Goal: Task Accomplishment & Management: Complete application form

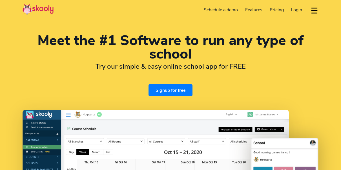
select select "en"
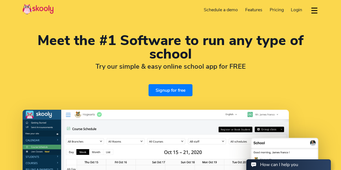
select select "1"
select select "United States"
select select "America/New_York"
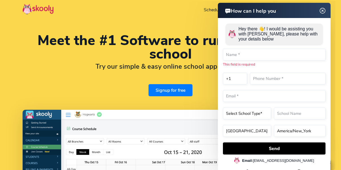
click at [324, 11] on img at bounding box center [322, 10] width 11 height 7
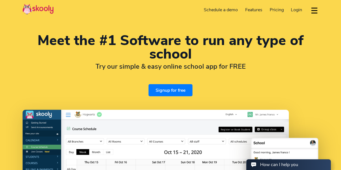
click at [297, 10] on span "Login" at bounding box center [296, 10] width 11 height 6
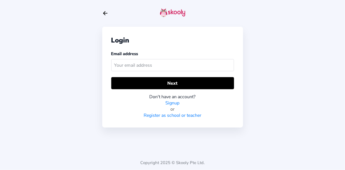
click at [175, 113] on link "Register as school or teacher" at bounding box center [173, 115] width 58 height 6
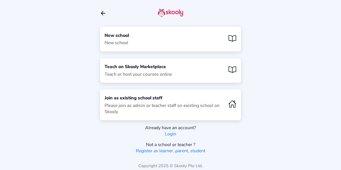
click at [192, 40] on div "New school New school" at bounding box center [170, 39] width 141 height 25
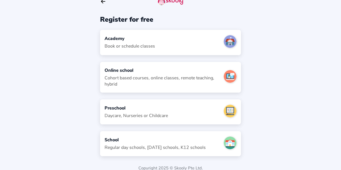
scroll to position [16, 0]
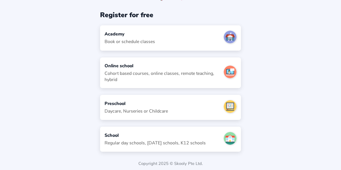
click at [149, 132] on div "School" at bounding box center [155, 135] width 101 height 6
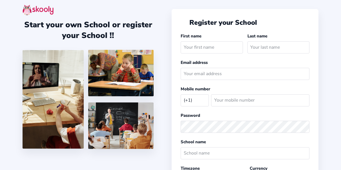
select select "US"
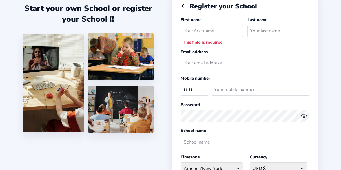
type input "Chanelle"
type input "Trotter"
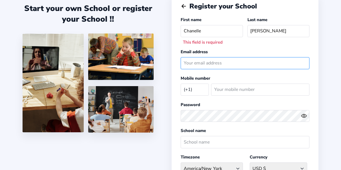
type input "wwcreditacademy@gmail.com"
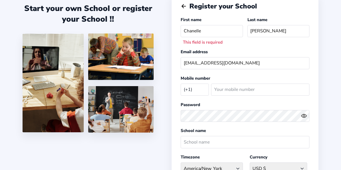
select select "CA"
type input "9047173808"
select select "CAD $"
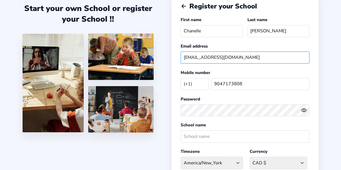
click at [250, 57] on input "wwcreditacademy@gmail.com" at bounding box center [245, 58] width 129 height 12
type input "w"
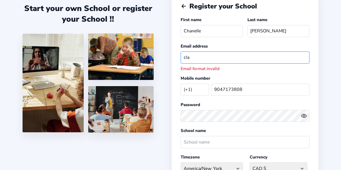
type input "[DOMAIN_NAME][EMAIL_ADDRESS][DOMAIN_NAME]"
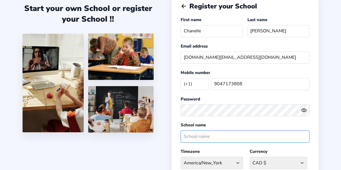
click at [264, 130] on input "text" at bounding box center [245, 136] width 129 height 12
type input "a"
type input "Eagles of Success Christian Learning Center"
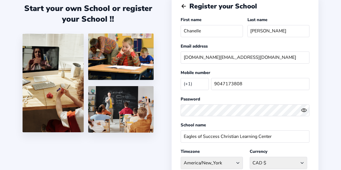
click at [325, 112] on div "Start your own School or register your School !! Register your School First nam…" at bounding box center [170, 125] width 341 height 283
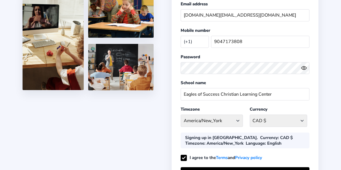
scroll to position [61, 0]
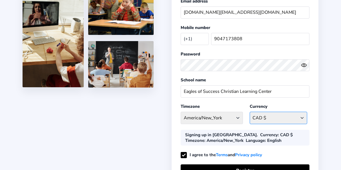
click at [285, 117] on select "CAD $ Afghanistan AFN - ؋. Albania ALL - L Algeria DZD - دج AmericanSamoa USD -…" at bounding box center [278, 118] width 57 height 12
click at [250, 112] on select "CAD $ Afghanistan AFN - ؋. Albania ALL - L Algeria DZD - دج AmericanSamoa USD -…" at bounding box center [278, 118] width 57 height 12
click at [329, 94] on div "Start your own School or register your School !! Register your School First nam…" at bounding box center [170, 80] width 341 height 283
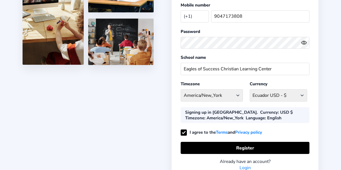
scroll to position [95, 0]
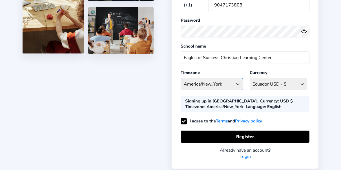
click at [234, 81] on select "America/New_York Afghanistan - Asia/Kabul Albania - Europe/Tirane Algeria - Afr…" at bounding box center [212, 84] width 62 height 12
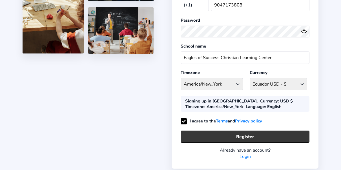
click at [281, 136] on button "Register" at bounding box center [245, 137] width 129 height 12
select select "CAD"
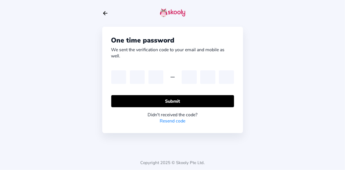
click at [107, 13] on icon "Arrow Back" at bounding box center [105, 13] width 6 height 6
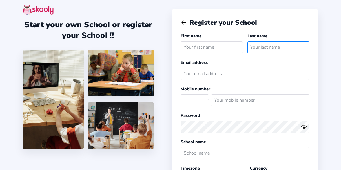
type input "[DOMAIN_NAME][EMAIL_ADDRESS][DOMAIN_NAME]"
select select
select select "America/New_York"
select select "USD $"
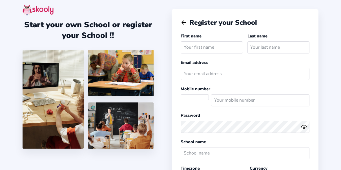
select select "US"
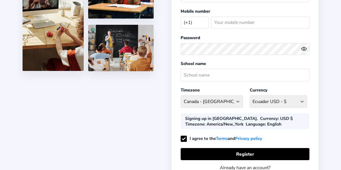
scroll to position [110, 0]
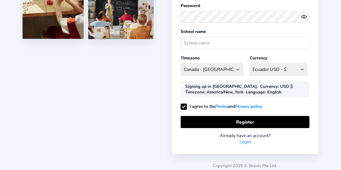
type input "[DOMAIN_NAME][EMAIL_ADDRESS][DOMAIN_NAME]"
click at [245, 139] on link "Login" at bounding box center [245, 142] width 11 height 6
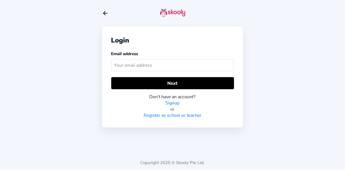
click at [158, 66] on input "text" at bounding box center [172, 65] width 123 height 12
click at [160, 64] on input "wwcreditacademy@gmail.com" at bounding box center [172, 65] width 123 height 12
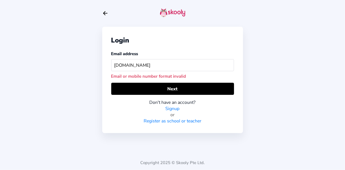
click at [164, 64] on input "ail.com" at bounding box center [172, 65] width 123 height 12
type input "a"
click at [164, 64] on input "text" at bounding box center [172, 65] width 123 height 12
type input "[DOMAIN_NAME][EMAIL_ADDRESS][DOMAIN_NAME]"
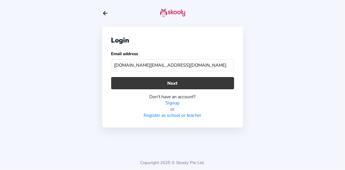
click at [151, 80] on button "Next" at bounding box center [172, 83] width 123 height 12
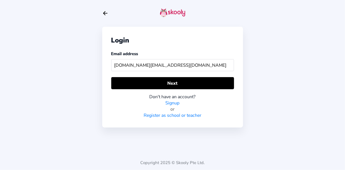
click at [168, 102] on link "Signup" at bounding box center [173, 103] width 14 height 6
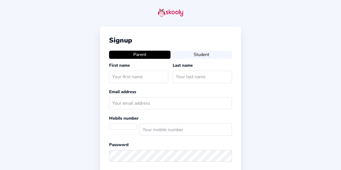
select select "US"
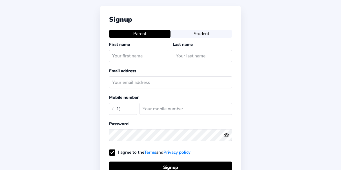
scroll to position [97, 0]
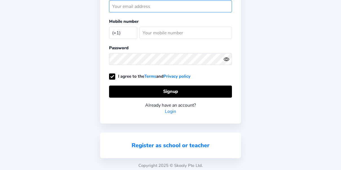
type input "[DOMAIN_NAME][EMAIL_ADDRESS][DOMAIN_NAME]"
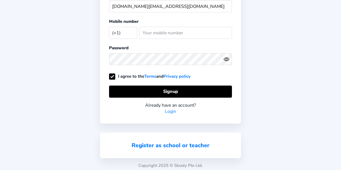
click at [197, 142] on link "Register as school or teacher" at bounding box center [171, 146] width 78 height 8
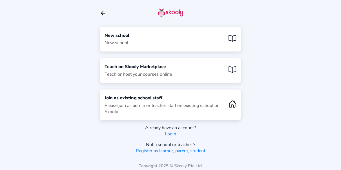
click at [168, 36] on div "New school New school" at bounding box center [170, 39] width 141 height 25
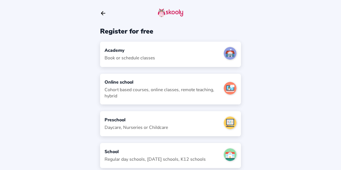
click at [165, 151] on div "School" at bounding box center [155, 152] width 101 height 6
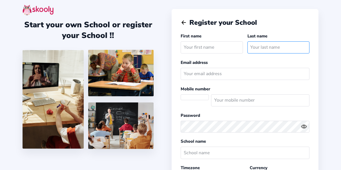
type input "[DOMAIN_NAME][EMAIL_ADDRESS][DOMAIN_NAME]"
select select
select select "US"
select select "America/New_York"
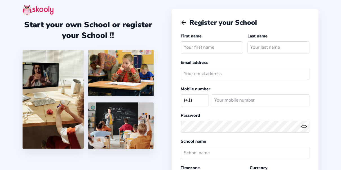
select select "USD $"
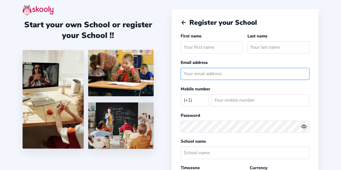
type input "[DOMAIN_NAME][EMAIL_ADDRESS][DOMAIN_NAME]"
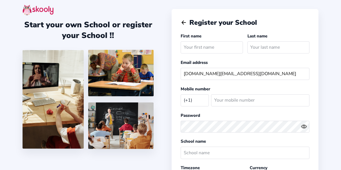
click at [189, 47] on input "text" at bounding box center [212, 47] width 62 height 12
click at [188, 46] on input "text" at bounding box center [212, 47] width 62 height 12
type input "Chanelle"
type input "[PERSON_NAME]"
select select "CA"
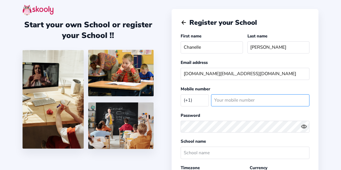
type input "9047173808"
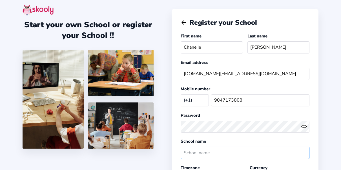
type input "Eagles of Success Christian Learning Center"
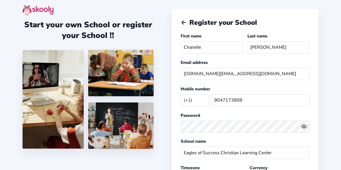
select select "USD $"
click at [248, 101] on input "9047173808" at bounding box center [260, 100] width 98 height 12
type input "9048992220"
click at [324, 121] on div "Start your own School or register your School !! Register your School First nam…" at bounding box center [170, 141] width 341 height 283
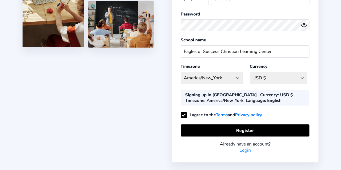
scroll to position [110, 0]
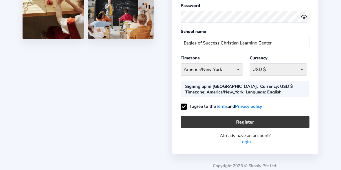
click at [243, 118] on button "Register" at bounding box center [245, 122] width 129 height 12
select select "CAD"
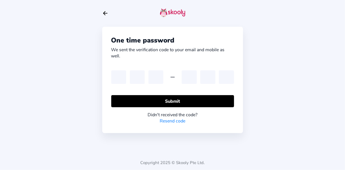
click at [172, 119] on link "Resend code" at bounding box center [173, 121] width 26 height 6
click at [170, 120] on link "Resend code" at bounding box center [173, 121] width 26 height 6
click at [105, 12] on icon "Arrow Back" at bounding box center [105, 13] width 6 height 6
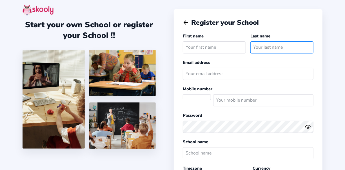
type input "[DOMAIN_NAME][EMAIL_ADDRESS][DOMAIN_NAME]"
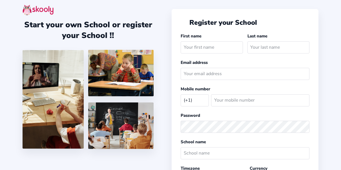
select select "US"
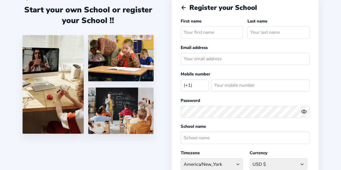
scroll to position [14, 0]
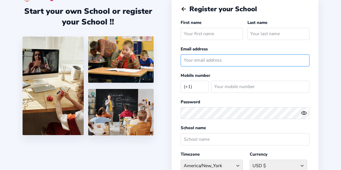
type input "[DOMAIN_NAME][EMAIL_ADDRESS][DOMAIN_NAME]"
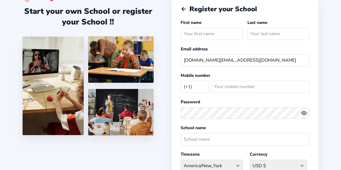
click at [199, 36] on input "text" at bounding box center [212, 34] width 62 height 12
type input "Chanelle"
type input "Trotter"
select select "CA"
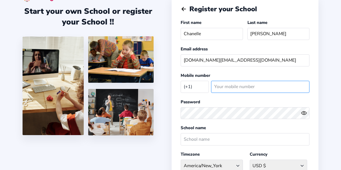
type input "9048992220"
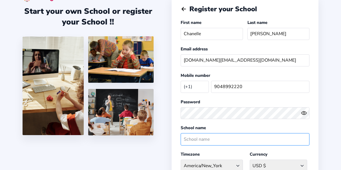
type input "Eagles of Success Christian Learning Center"
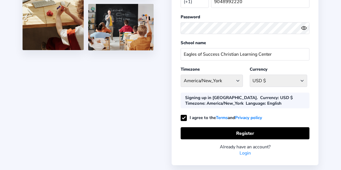
scroll to position [110, 0]
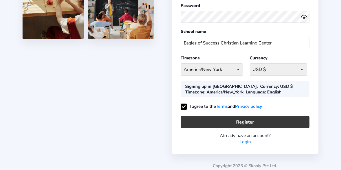
click at [283, 121] on button "Register" at bounding box center [245, 122] width 129 height 12
select select "CAD"
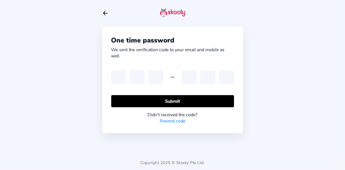
type input "9"
type input "1"
type input "4"
type input "3"
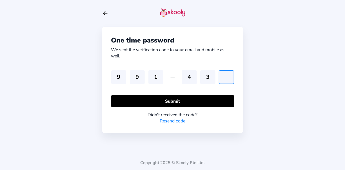
type input "2"
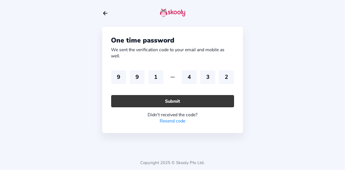
click at [210, 101] on button "Submit" at bounding box center [172, 101] width 123 height 12
click at [199, 100] on button "Submit" at bounding box center [172, 101] width 123 height 12
click at [201, 101] on button "Submit" at bounding box center [172, 101] width 123 height 12
click at [198, 104] on button "Submit" at bounding box center [172, 101] width 123 height 12
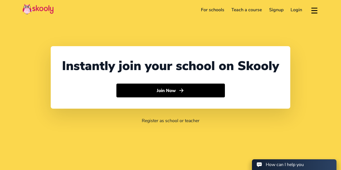
select select "1"
select select "[GEOGRAPHIC_DATA]"
select select "America/New_York"
click at [296, 9] on link "Login" at bounding box center [296, 9] width 19 height 9
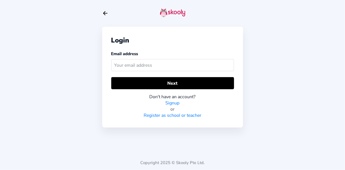
click at [177, 65] on input "text" at bounding box center [172, 65] width 123 height 12
type input "[DOMAIN_NAME][EMAIL_ADDRESS][DOMAIN_NAME]"
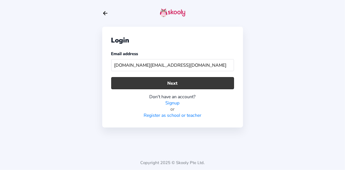
click at [166, 83] on button "Next" at bounding box center [172, 83] width 123 height 12
